Goal: Task Accomplishment & Management: Manage account settings

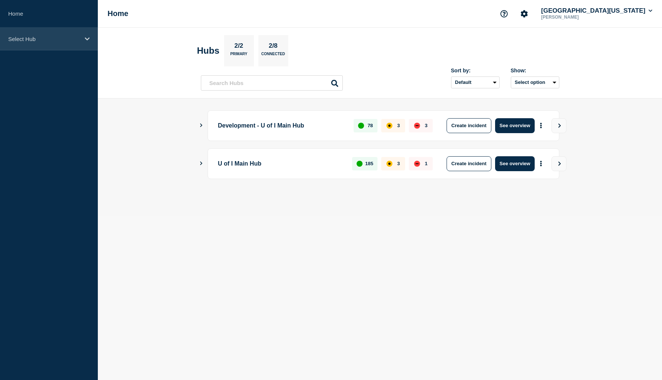
click at [86, 41] on icon at bounding box center [87, 39] width 5 height 6
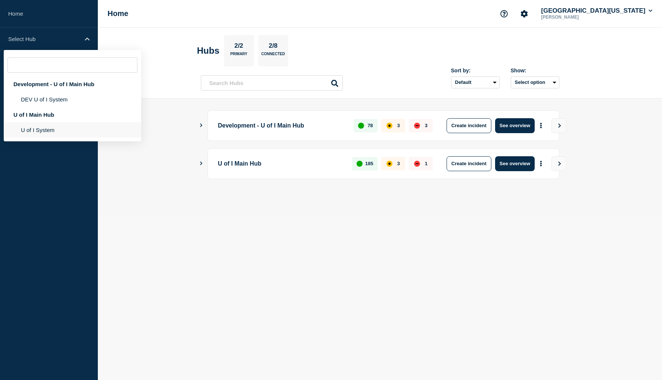
drag, startPoint x: 41, startPoint y: 128, endPoint x: 50, endPoint y: 129, distance: 9.4
click at [41, 129] on li "U of I System" at bounding box center [72, 129] width 137 height 15
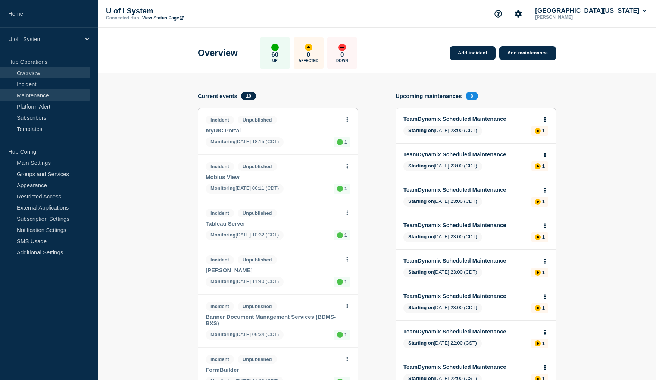
click at [36, 96] on link "Maintenance" at bounding box center [45, 95] width 90 height 11
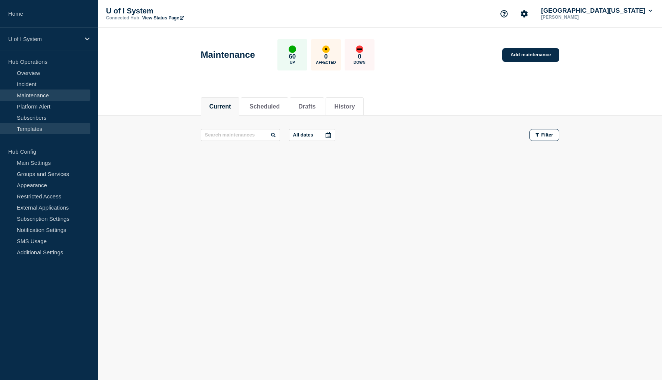
click at [28, 130] on link "Templates" at bounding box center [45, 128] width 90 height 11
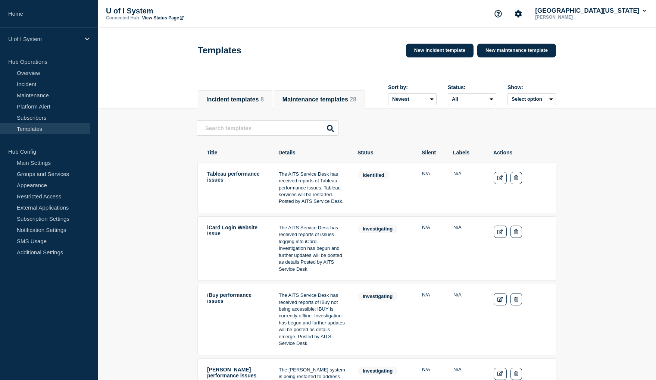
click at [315, 96] on button "Maintenance templates 28" at bounding box center [319, 99] width 74 height 7
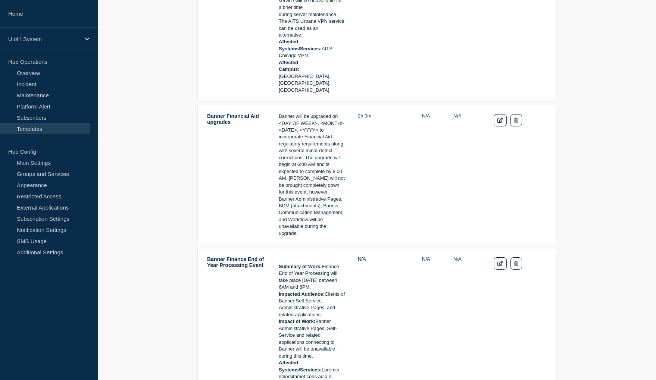
scroll to position [672, 0]
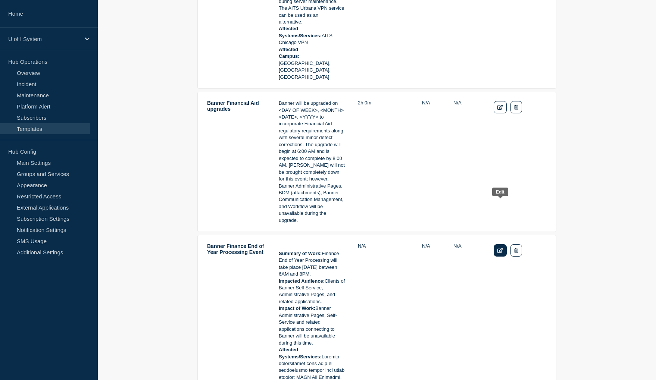
click at [499, 248] on icon "Edit" at bounding box center [500, 250] width 6 height 5
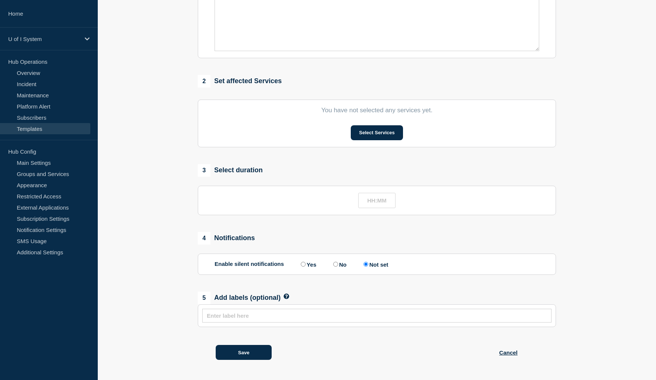
type input "Banner Finance End of Year Processing Event"
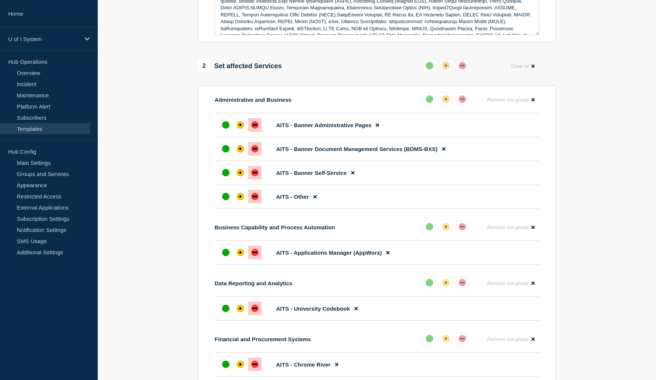
scroll to position [203, 0]
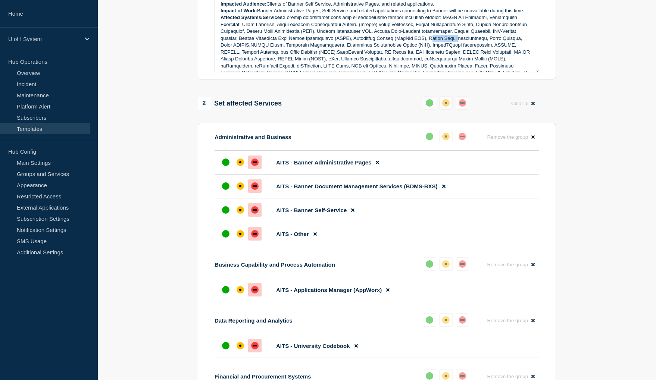
drag, startPoint x: 456, startPoint y: 55, endPoint x: 426, endPoint y: 56, distance: 29.5
click at [426, 56] on p "Affected Systems/Services:" at bounding box center [377, 48] width 313 height 69
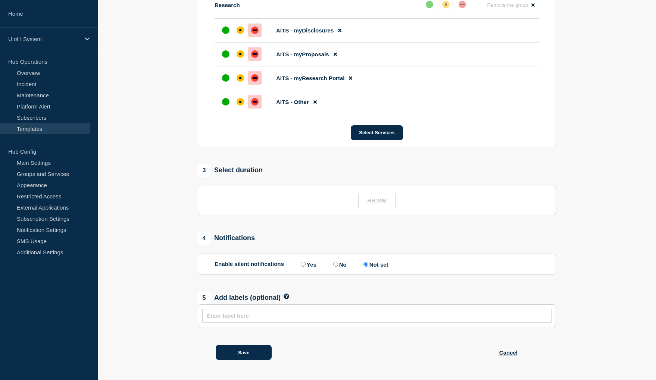
scroll to position [869, 0]
click at [233, 352] on button "Save" at bounding box center [244, 352] width 56 height 15
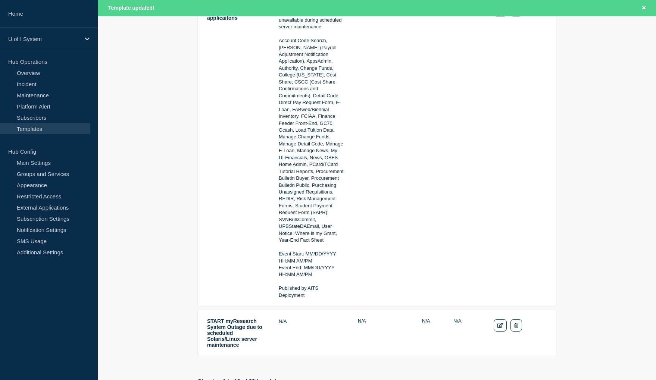
scroll to position [1642, 0]
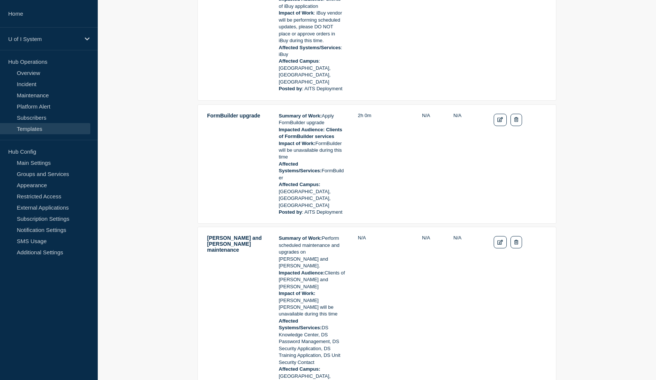
scroll to position [1392, 0]
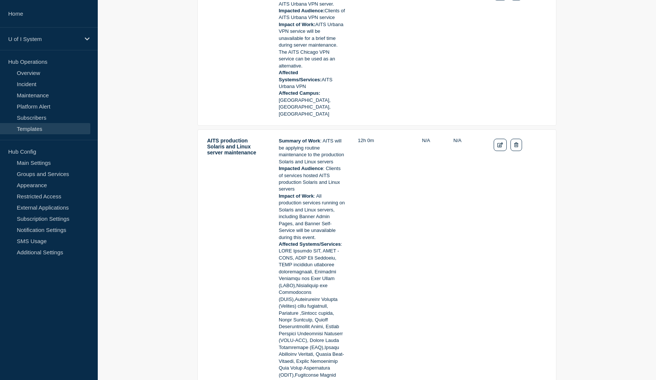
scroll to position [1280, 0]
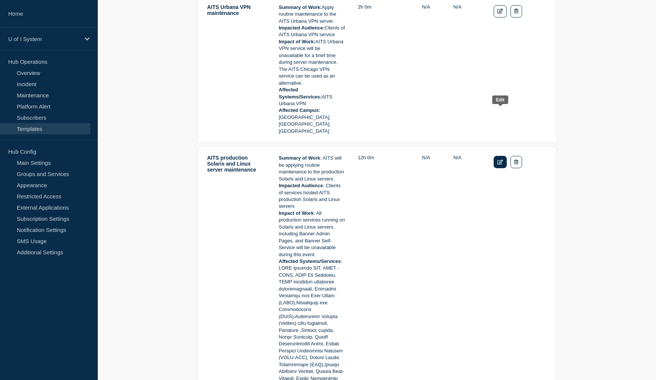
click at [497, 160] on icon "Edit" at bounding box center [500, 162] width 6 height 5
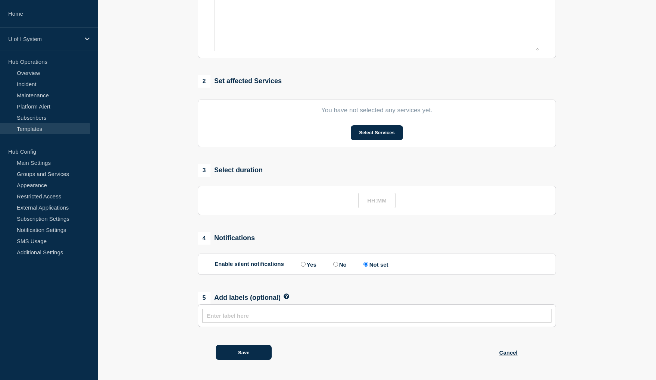
type input "AITS production Solaris and Linux server maintenance"
type input "12:00"
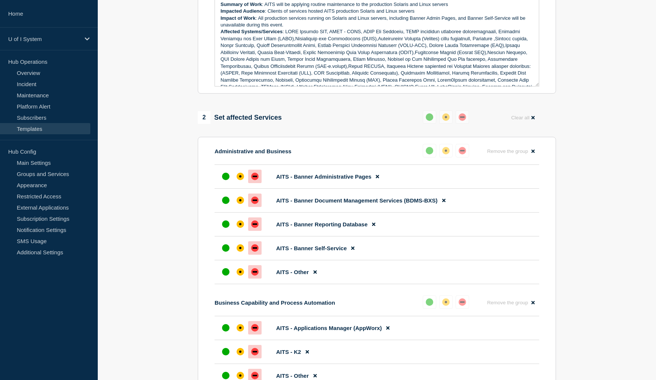
scroll to position [53, 0]
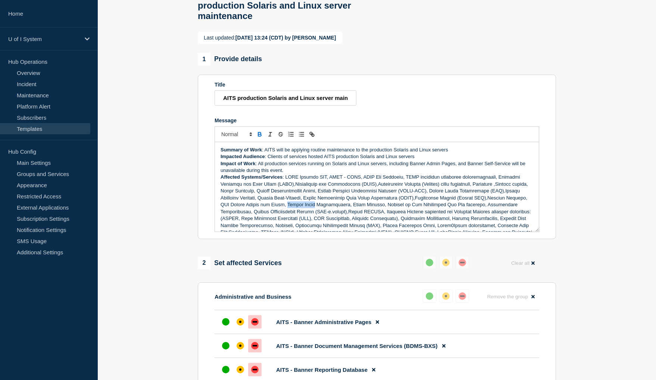
drag, startPoint x: 369, startPoint y: 210, endPoint x: 339, endPoint y: 211, distance: 29.5
click at [339, 211] on p "Affected Systems/Services" at bounding box center [377, 253] width 313 height 158
click at [412, 213] on p "Affected Systems/Services" at bounding box center [377, 253] width 313 height 158
drag, startPoint x: 409, startPoint y: 211, endPoint x: 339, endPoint y: 209, distance: 70.6
click at [339, 209] on p "Affected Systems/Services" at bounding box center [377, 253] width 313 height 158
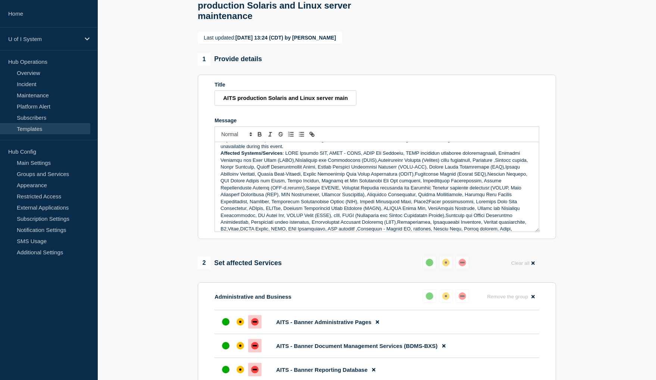
scroll to position [37, 0]
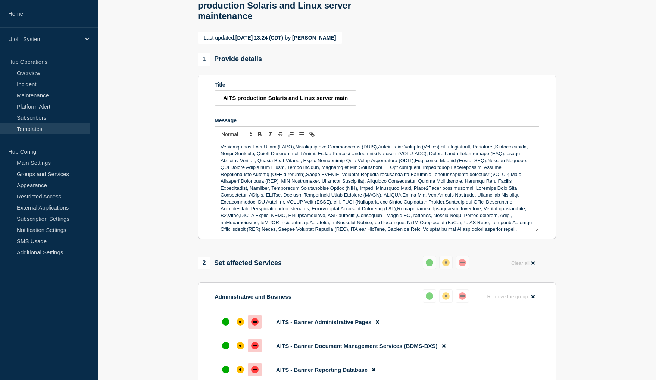
click at [314, 193] on p "Affected Systems/Services" at bounding box center [377, 216] width 313 height 158
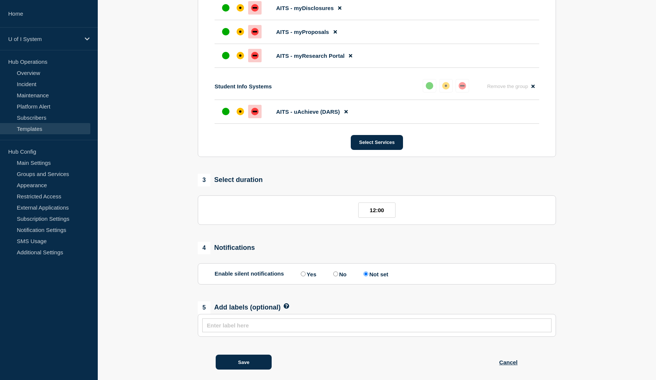
scroll to position [1531, 0]
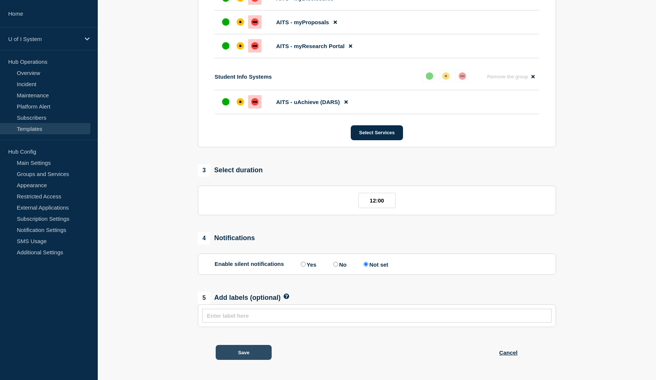
click at [235, 351] on button "Save" at bounding box center [244, 352] width 56 height 15
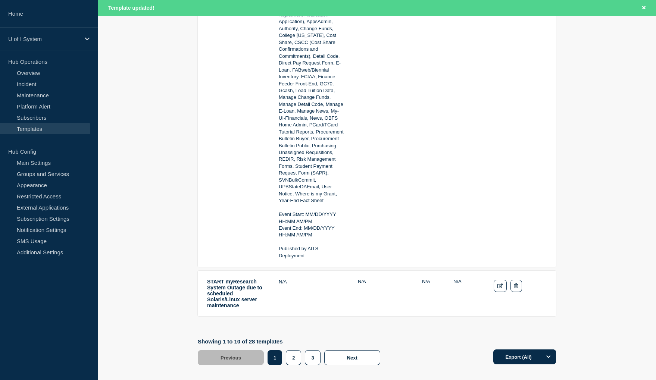
scroll to position [1685, 0]
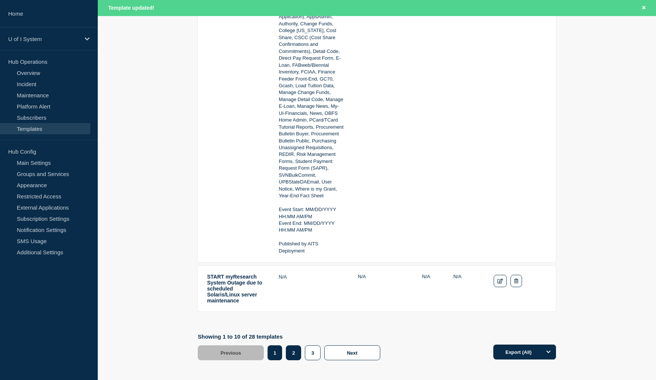
click at [293, 345] on button "2" at bounding box center [293, 352] width 15 height 15
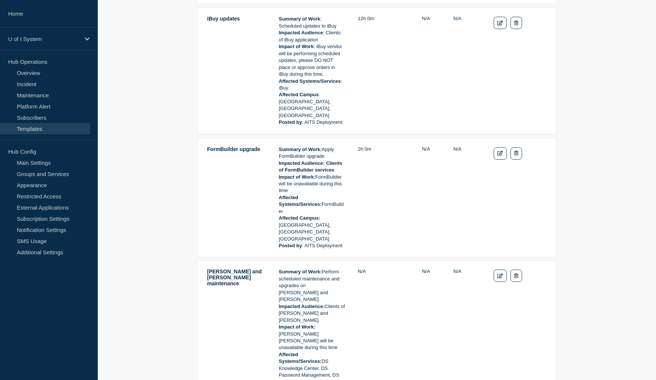
scroll to position [1392, 0]
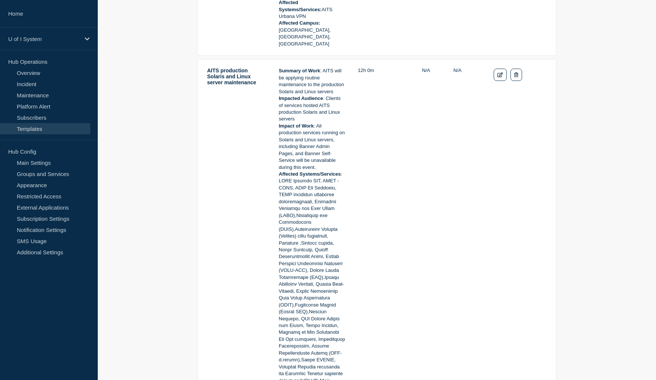
scroll to position [1355, 0]
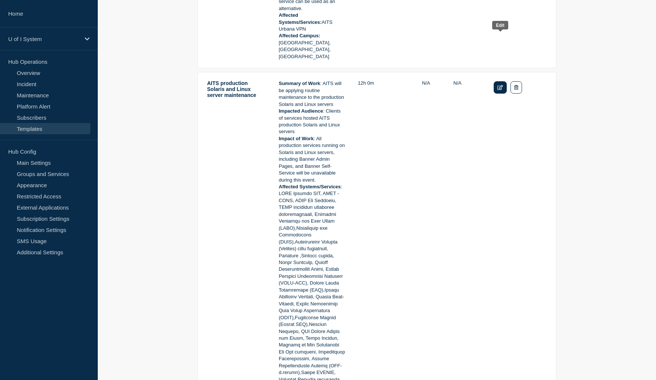
click at [500, 85] on icon "Edit" at bounding box center [500, 87] width 6 height 5
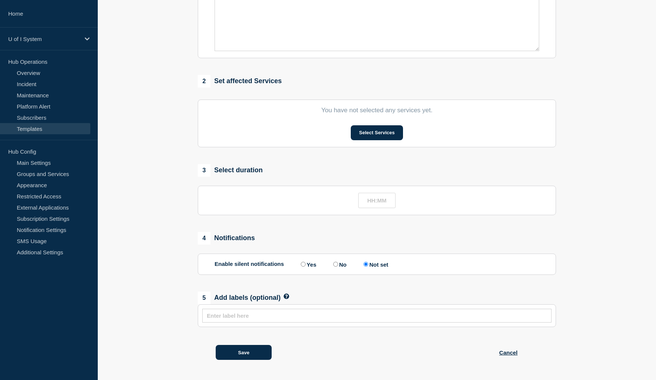
type input "AITS production Solaris and Linux server maintenance"
type input "12:00"
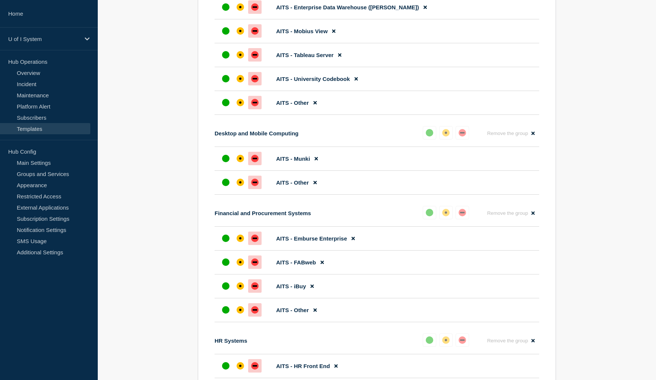
scroll to position [762, 0]
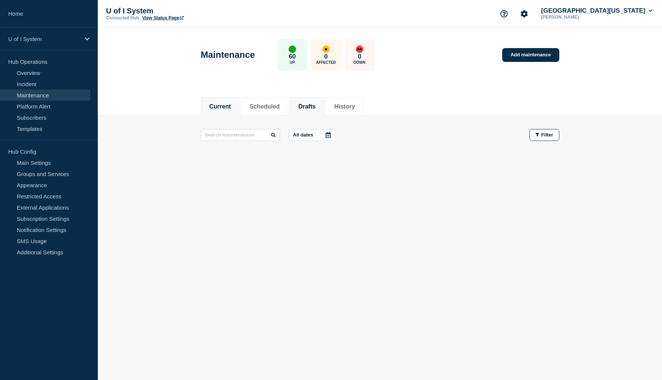
drag, startPoint x: 320, startPoint y: 106, endPoint x: 323, endPoint y: 109, distance: 4.5
click at [315, 106] on button "Drafts" at bounding box center [306, 106] width 17 height 7
click at [24, 94] on link "Maintenance" at bounding box center [45, 95] width 90 height 11
click at [315, 105] on button "Drafts" at bounding box center [306, 106] width 17 height 7
click at [33, 127] on link "Templates" at bounding box center [45, 128] width 90 height 11
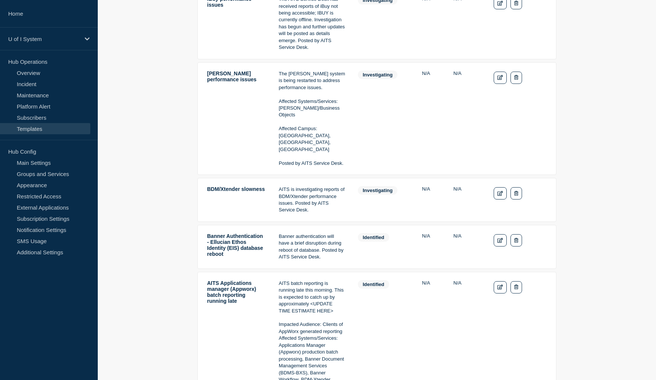
scroll to position [38, 0]
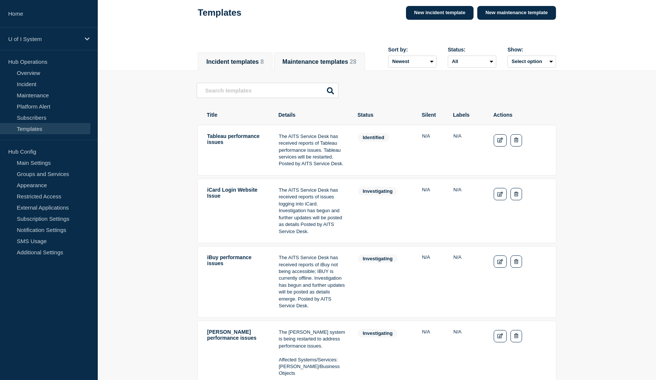
click at [327, 59] on button "Maintenance templates 28" at bounding box center [319, 62] width 74 height 7
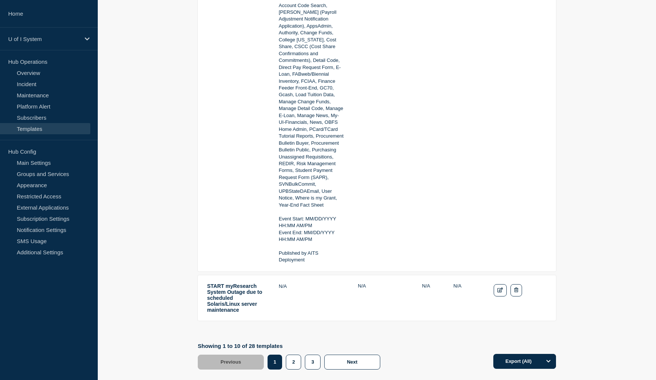
scroll to position [1668, 0]
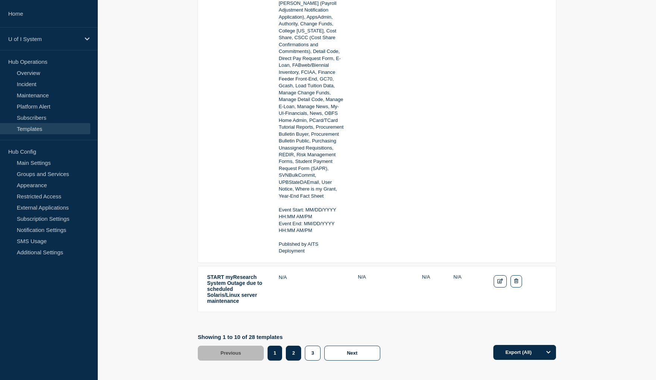
click at [294, 346] on button "2" at bounding box center [293, 353] width 15 height 15
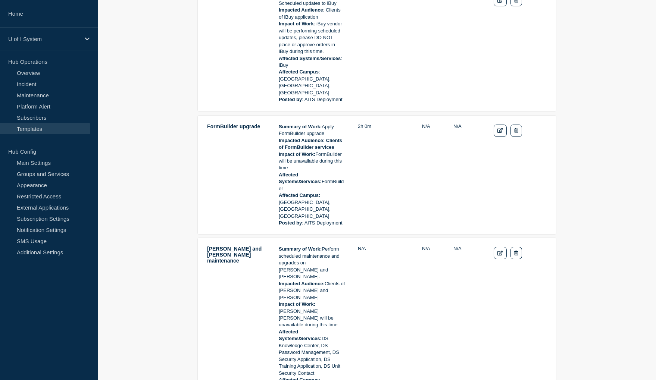
scroll to position [1392, 0]
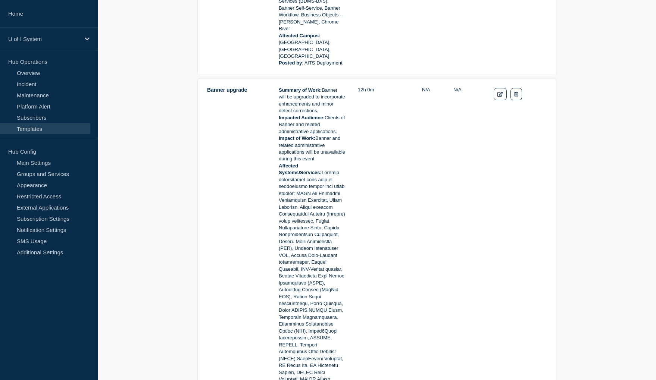
scroll to position [375, 0]
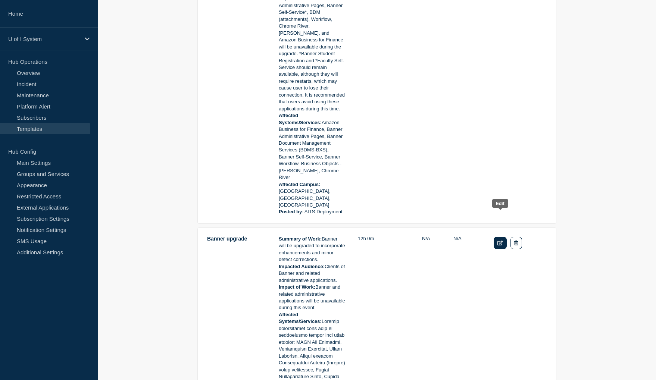
click at [500, 241] on icon "Edit" at bounding box center [500, 243] width 6 height 5
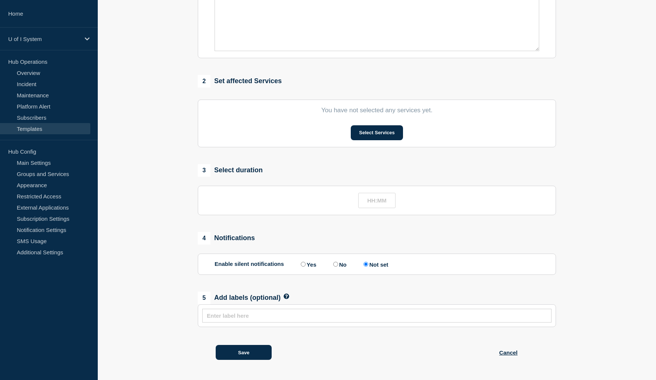
type input "Banner upgrade"
type input "12:00"
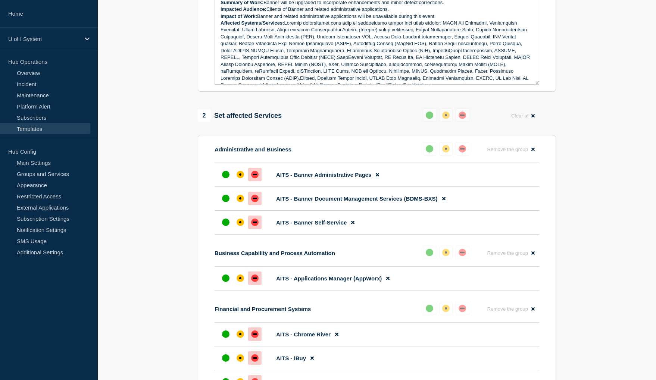
scroll to position [153, 0]
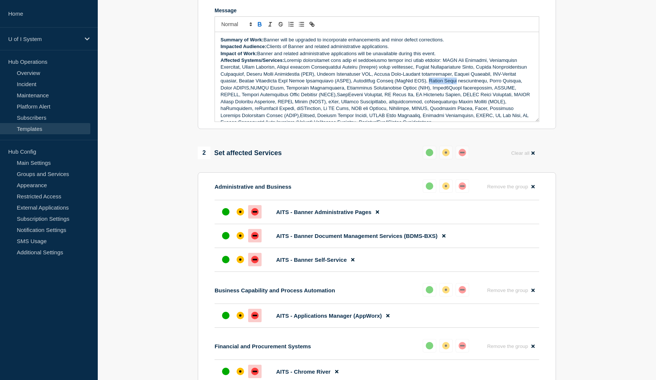
drag, startPoint x: 456, startPoint y: 84, endPoint x: 428, endPoint y: 85, distance: 27.6
click at [428, 85] on p "Affected Systems/Services:" at bounding box center [377, 91] width 313 height 69
drag, startPoint x: 427, startPoint y: 85, endPoint x: 499, endPoint y: 88, distance: 71.7
click at [499, 88] on p "Affected Systems/Services:" at bounding box center [377, 91] width 313 height 69
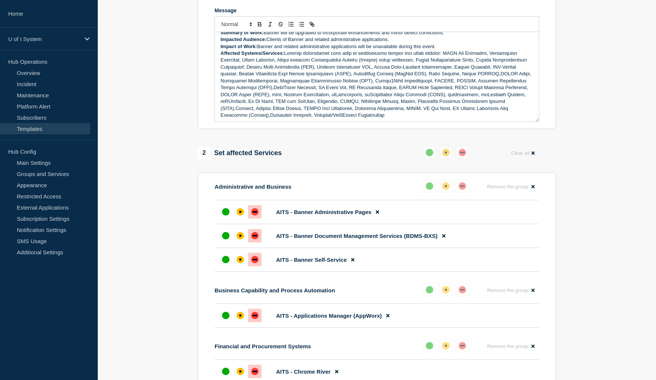
scroll to position [9, 0]
click at [273, 82] on p "Affected Systems/Services:" at bounding box center [377, 82] width 313 height 69
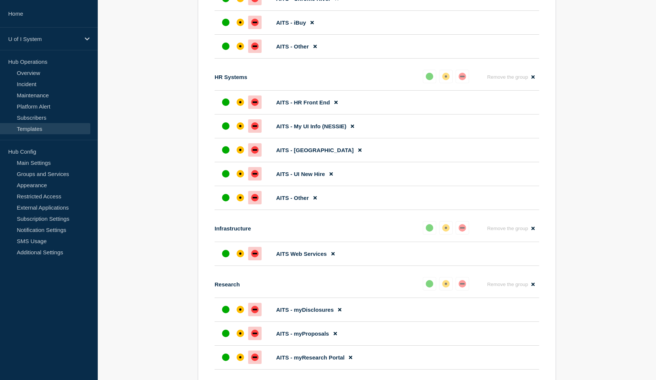
scroll to position [785, 0]
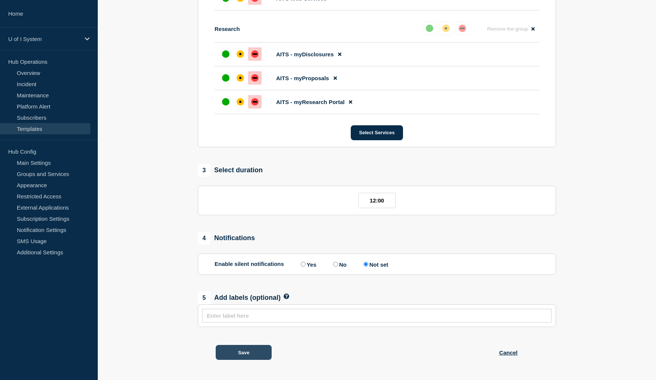
click at [254, 354] on button "Save" at bounding box center [244, 352] width 56 height 15
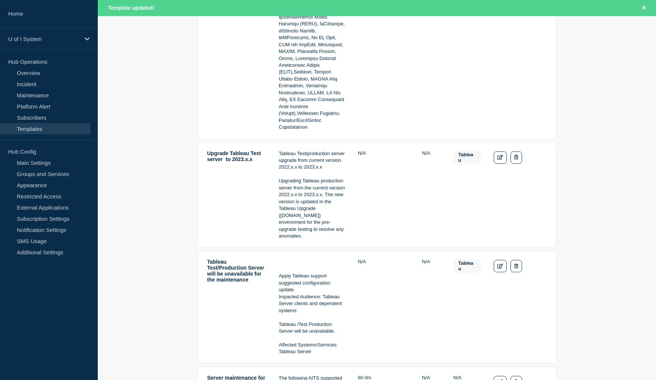
scroll to position [1269, 0]
drag, startPoint x: 440, startPoint y: 346, endPoint x: 31, endPoint y: 176, distance: 442.8
click at [31, 176] on link "Groups and Services" at bounding box center [45, 173] width 90 height 11
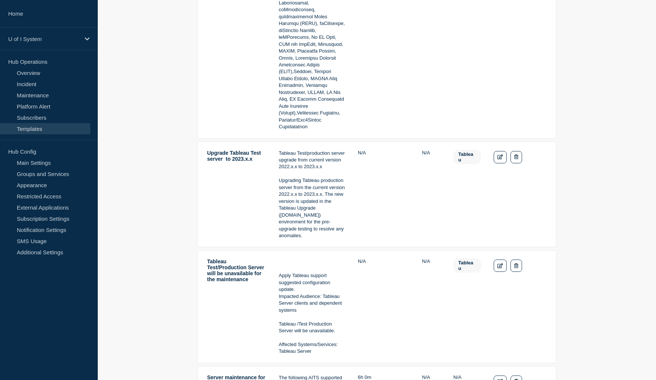
scroll to position [1252, 0]
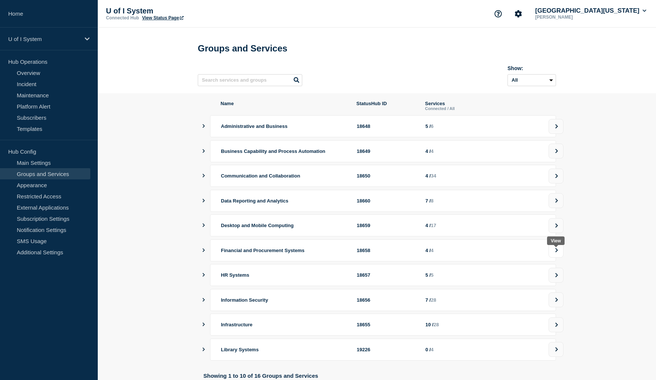
click at [559, 253] on icon at bounding box center [556, 250] width 5 height 4
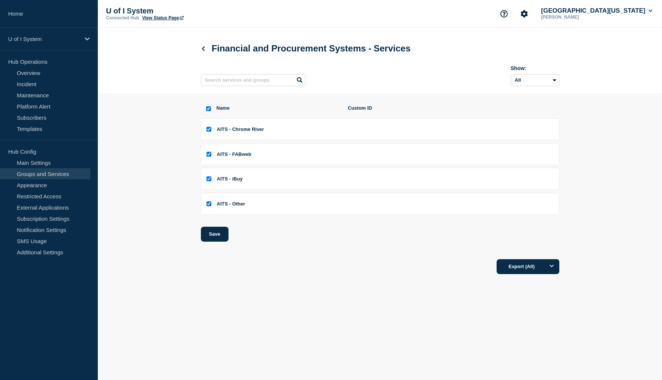
click at [256, 131] on span "AITS - Chrome River" at bounding box center [240, 129] width 47 height 6
drag, startPoint x: 272, startPoint y: 131, endPoint x: 218, endPoint y: 136, distance: 53.9
click at [218, 136] on li "AITS - Chrome River" at bounding box center [380, 129] width 358 height 22
drag, startPoint x: 227, startPoint y: 135, endPoint x: 265, endPoint y: 130, distance: 38.0
click at [264, 130] on span "AITS - Chrome River" at bounding box center [240, 129] width 47 height 6
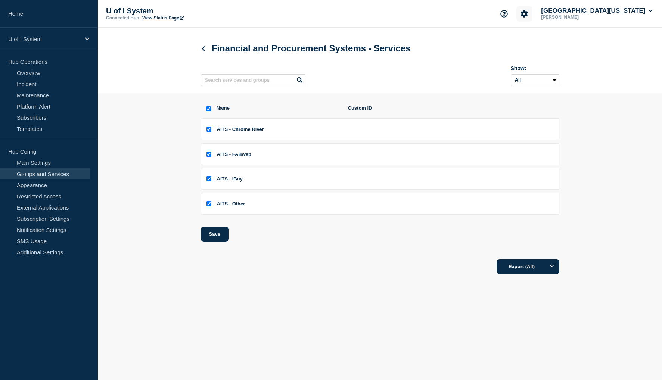
click at [528, 13] on icon "Account settings" at bounding box center [523, 13] width 7 height 7
click at [497, 16] on div "U of I System Connected Hub View Status Page Account settings Team Members Anal…" at bounding box center [380, 14] width 564 height 28
